Goal: Task Accomplishment & Management: Complete application form

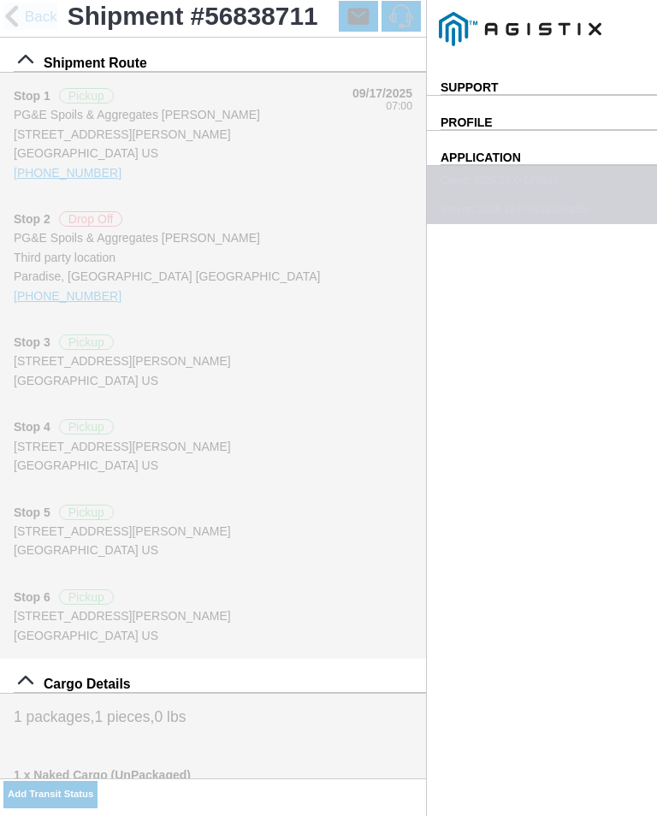
click at [0, 0] on input "08:46" at bounding box center [0, 0] width 0 height 0
type input "09:10"
click at [0, 0] on select "Select Arrive at Drop Off Arrive at Pickup Break Start Break Stop Depart Drop O…" at bounding box center [0, 0] width 0 height 0
select select "ARVPULOC"
click at [0, 0] on div "Location" at bounding box center [0, 0] width 0 height 0
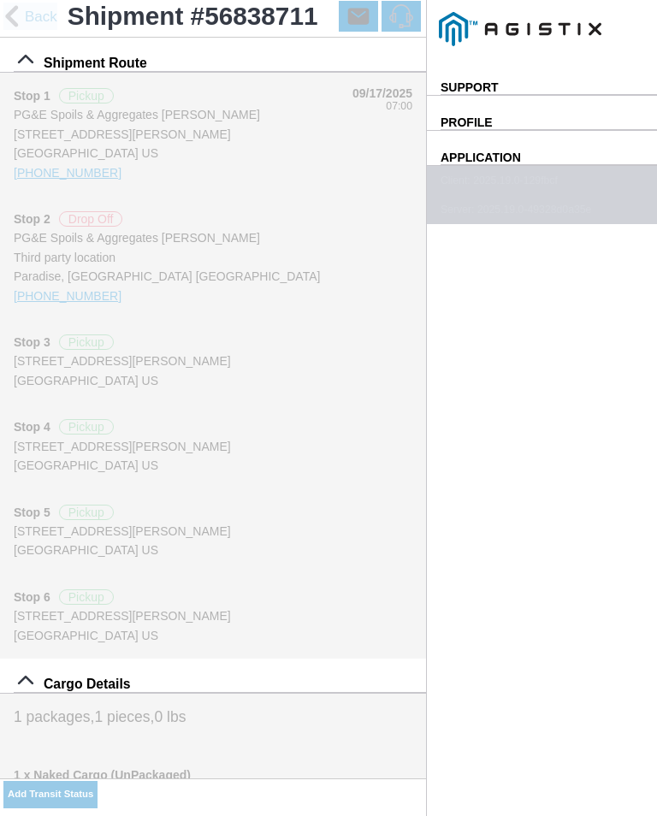
click at [0, 0] on div "[STREET_ADDRESS][PERSON_NAME]" at bounding box center [0, 0] width 0 height 0
click at [0, 0] on slot "Apply" at bounding box center [0, 0] width 0 height 0
type input "Paradise"
click at [0, 0] on button "SAVE" at bounding box center [0, 0] width 0 height 0
click at [98, 784] on button "Add Transit Status" at bounding box center [50, 794] width 94 height 27
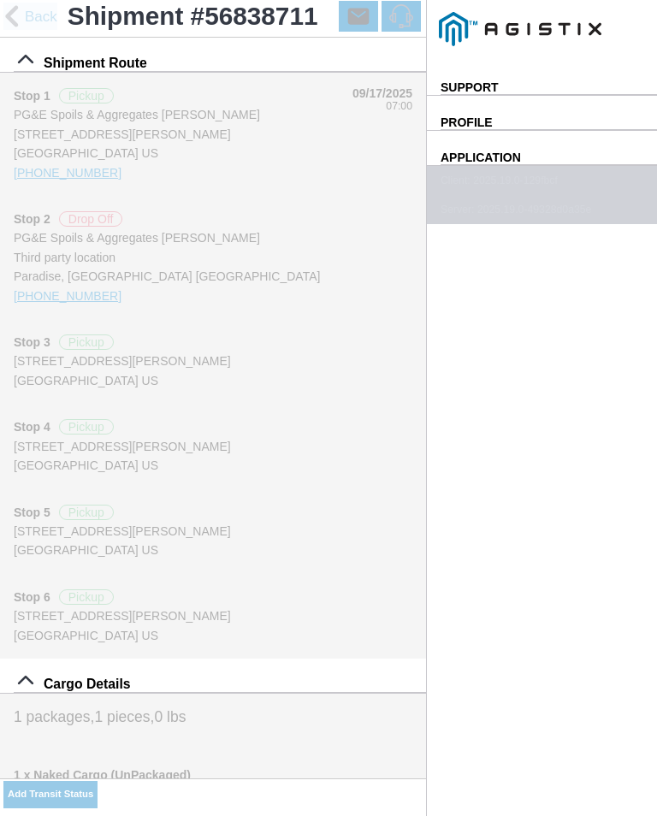
click at [0, 0] on input "08:47" at bounding box center [0, 0] width 0 height 0
type input "09:15"
click at [0, 0] on select "Select Arrive at Drop Off Arrive at Pickup Break Start Break Stop Depart Drop O…" at bounding box center [0, 0] width 0 height 0
select select "DPTPULOC"
click at [0, 0] on div "Location" at bounding box center [0, 0] width 0 height 0
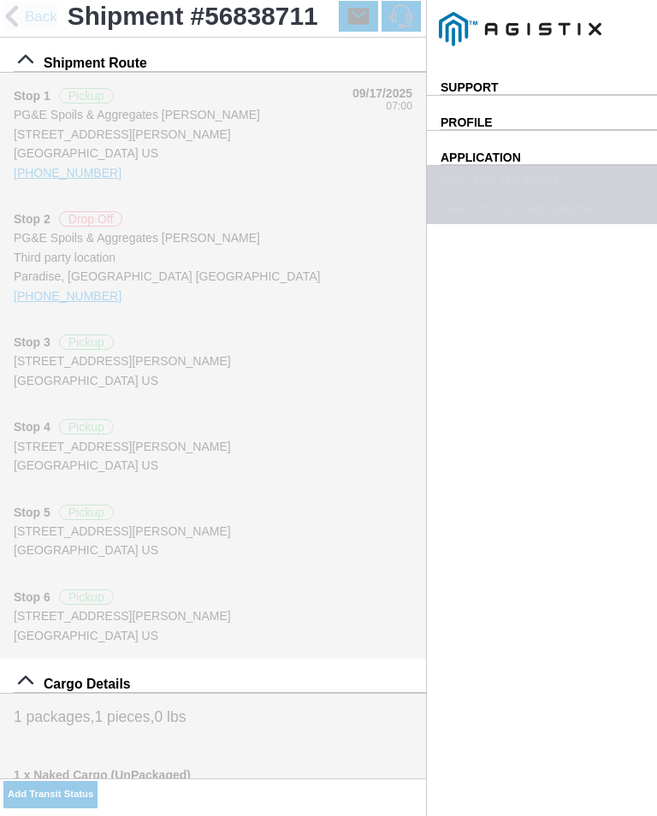
click at [0, 0] on div "[STREET_ADDRESS][PERSON_NAME]" at bounding box center [0, 0] width 0 height 0
click at [0, 0] on slot "Apply" at bounding box center [0, 0] width 0 height 0
type input "Paradise"
click at [0, 0] on select "Select 1" x 3" Rock 1" x 4" Rock 2" x 4" Rock Asphalt Cold Patch Backfill Spec …" at bounding box center [0, 0] width 0 height 0
select select "708654"
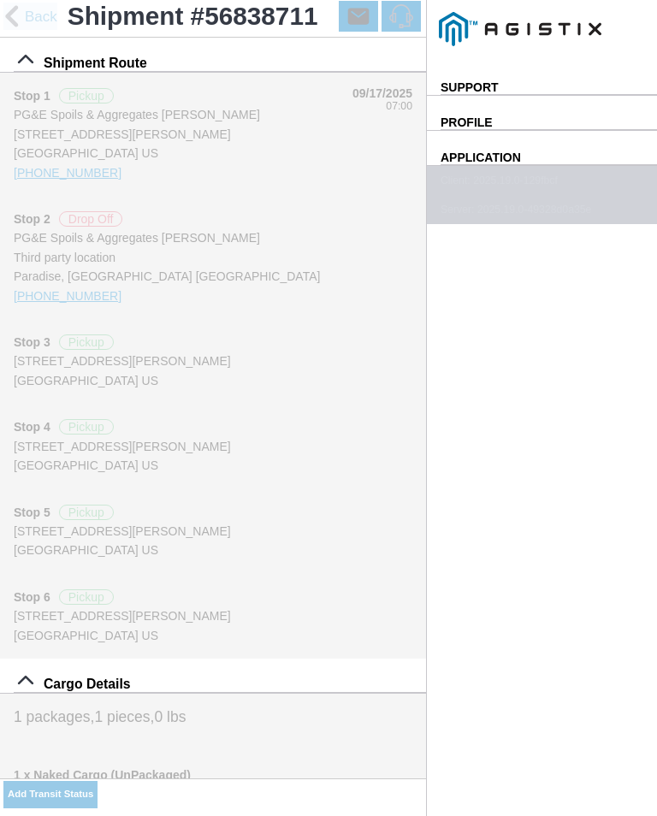
click at [0, 0] on span "SAVE" at bounding box center [0, 0] width 0 height 0
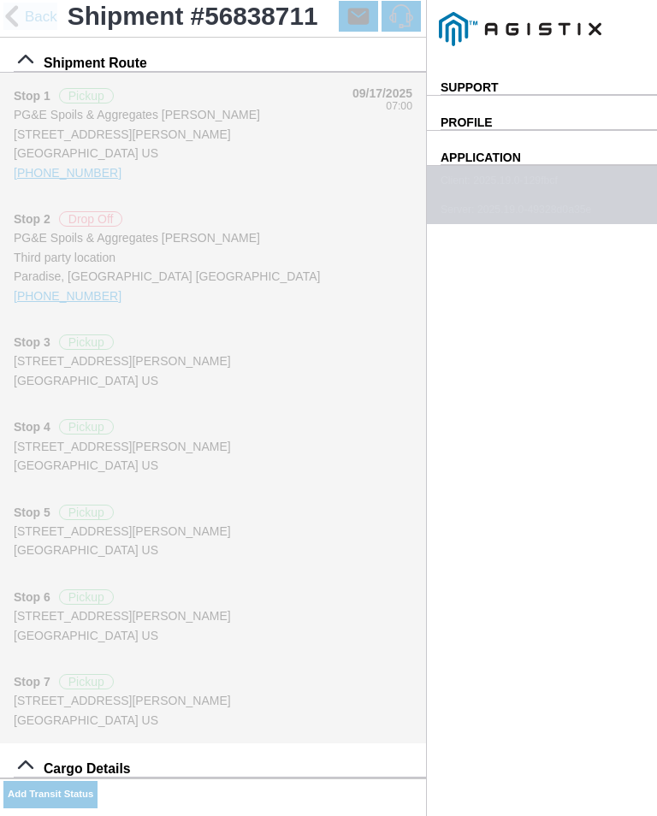
click at [0, 0] on slot "Add Transit Status" at bounding box center [0, 0] width 0 height 0
click at [0, 0] on input "08:53" at bounding box center [0, 0] width 0 height 0
type input "09:30"
click at [0, 0] on select "Select Arrive at Drop Off Arrive at Pickup Break Start Break Stop Depart Drop O…" at bounding box center [0, 0] width 0 height 0
select select "ARVPULOC"
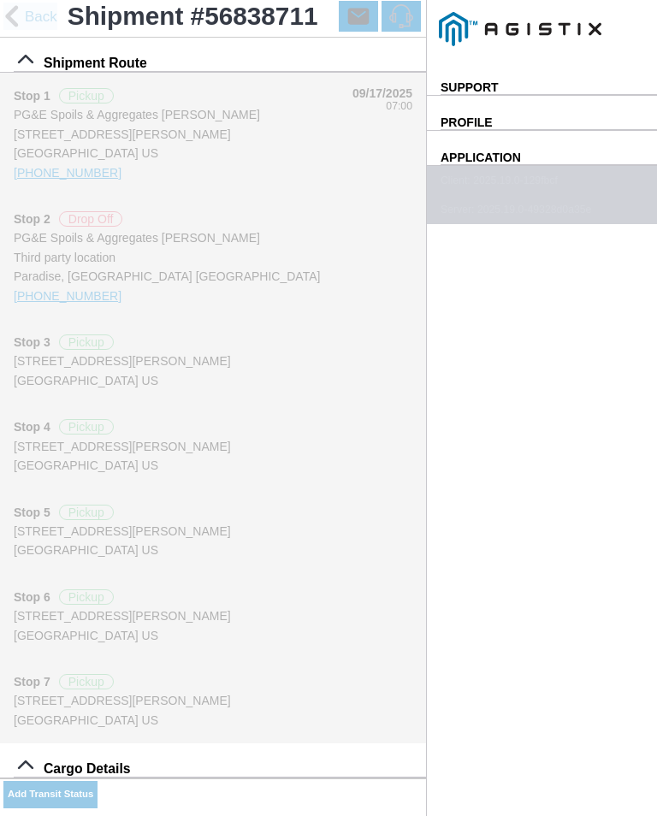
click at [0, 0] on div "Location" at bounding box center [0, 0] width 0 height 0
click at [0, 0] on div "[STREET_ADDRESS][PERSON_NAME]" at bounding box center [0, 0] width 0 height 0
click at [0, 0] on slot "Apply" at bounding box center [0, 0] width 0 height 0
type input "Paradise"
click at [0, 0] on span "SAVE" at bounding box center [0, 0] width 0 height 0
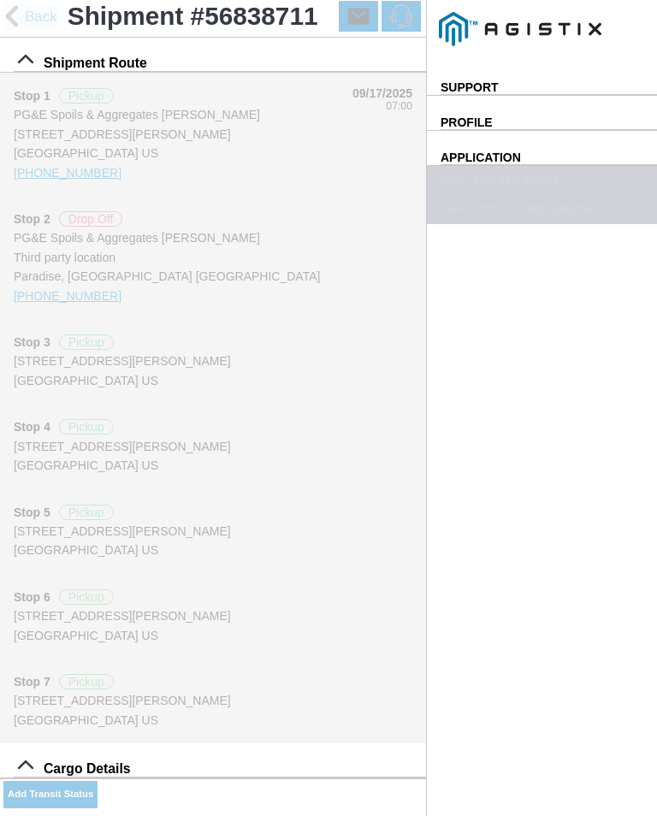
click at [98, 786] on button "Add Transit Status" at bounding box center [50, 794] width 94 height 27
click at [0, 0] on div "Date and Time * [DATE] 08:54" at bounding box center [0, 0] width 0 height 0
click at [0, 0] on input "08:54" at bounding box center [0, 0] width 0 height 0
type input "09:35"
click at [0, 0] on select "Select Arrive at Drop Off Arrive at Pickup Break Start Break Stop Depart Drop O…" at bounding box center [0, 0] width 0 height 0
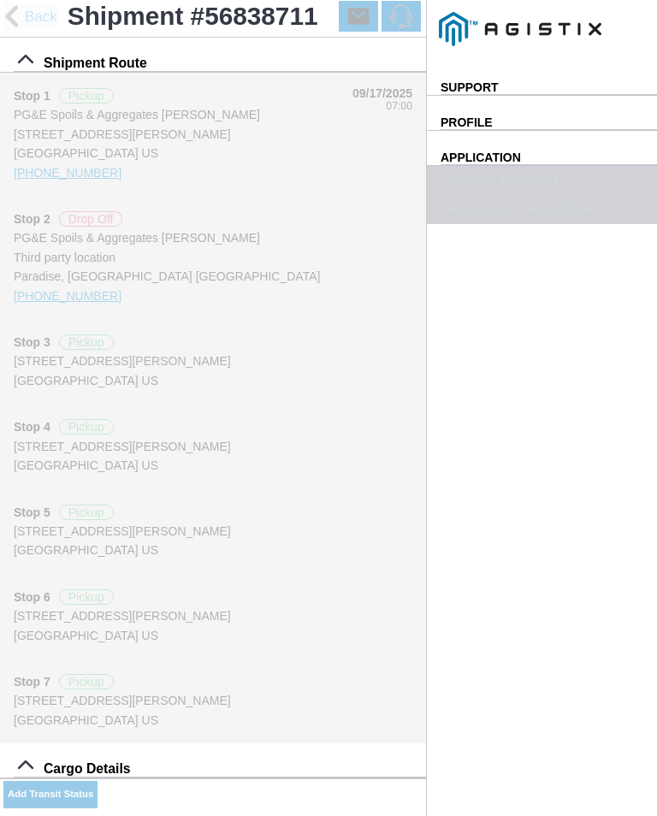
select select "DPTPULOC"
click at [0, 0] on div "Location" at bounding box center [0, 0] width 0 height 0
click at [0, 0] on div "[STREET_ADDRESS][PERSON_NAME]" at bounding box center [0, 0] width 0 height 0
click at [0, 0] on slot "Apply" at bounding box center [0, 0] width 0 height 0
type input "Paradise"
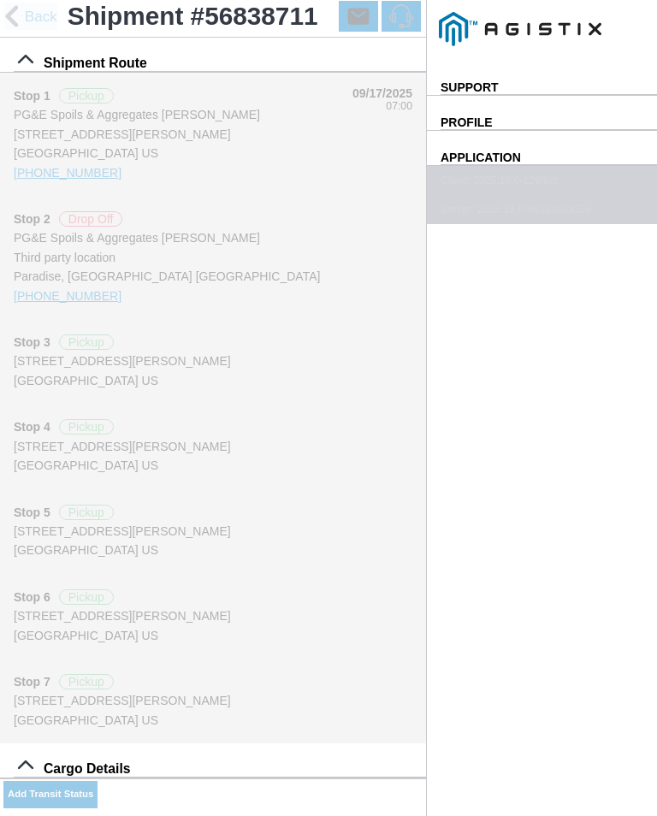
click at [0, 0] on select "Select 1" x 3" Rock 1" x 4" Rock 2" x 4" Rock Asphalt Cold Patch Backfill Spec …" at bounding box center [0, 0] width 0 height 0
select select "708654"
click at [0, 0] on span "SAVE" at bounding box center [0, 0] width 0 height 0
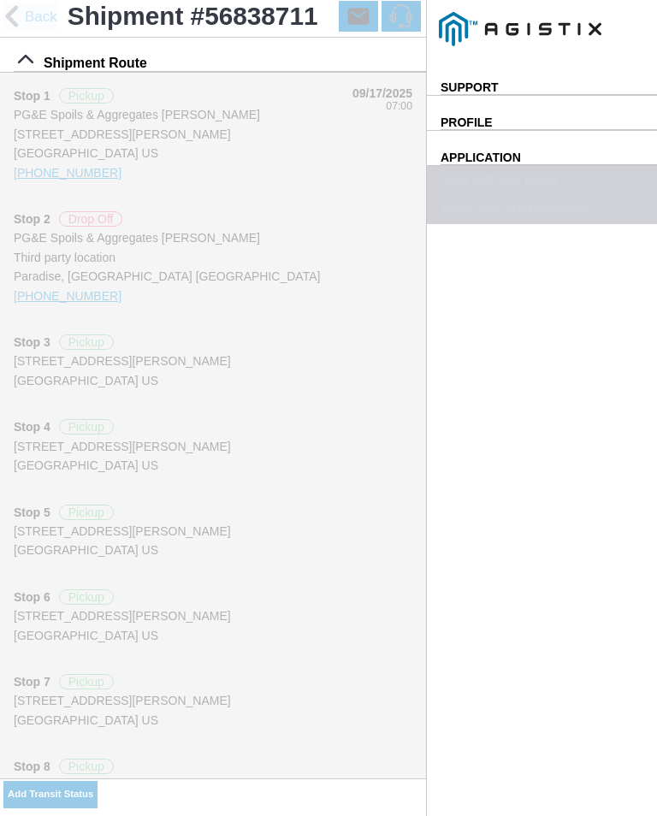
click at [98, 785] on button "Add Transit Status" at bounding box center [50, 794] width 94 height 27
